Goal: Find specific page/section: Find specific page/section

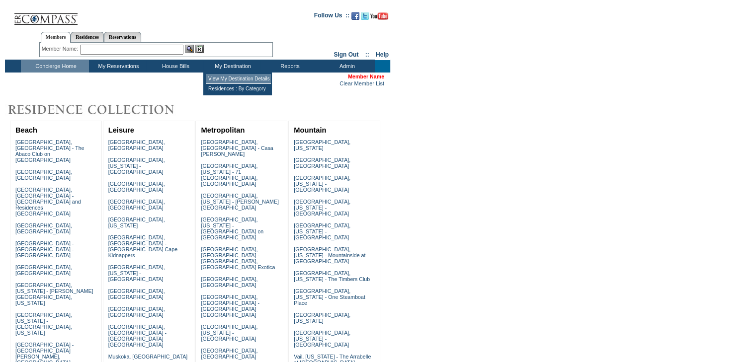
click at [232, 78] on td "View My Destination Details" at bounding box center [238, 79] width 65 height 10
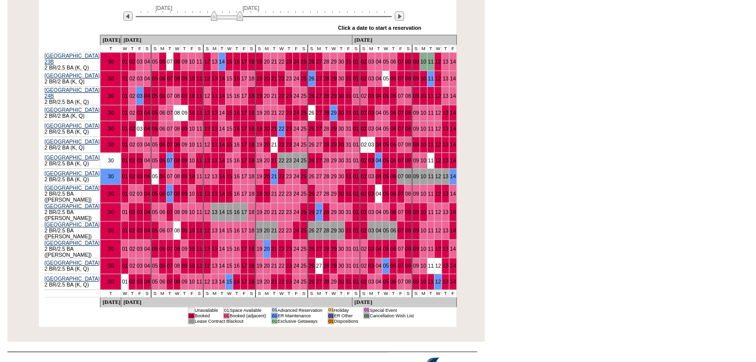
scroll to position [149, 0]
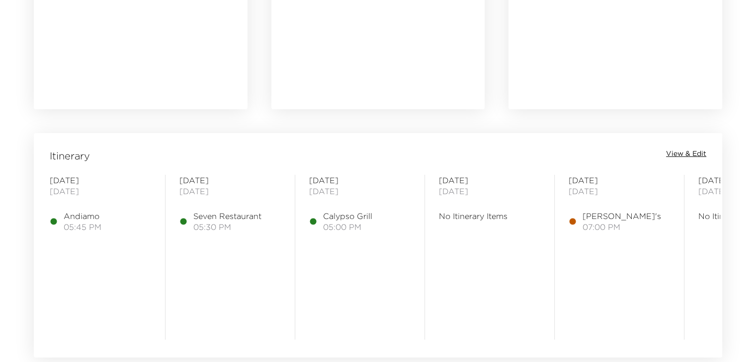
scroll to position [745, 0]
